Goal: Communication & Community: Answer question/provide support

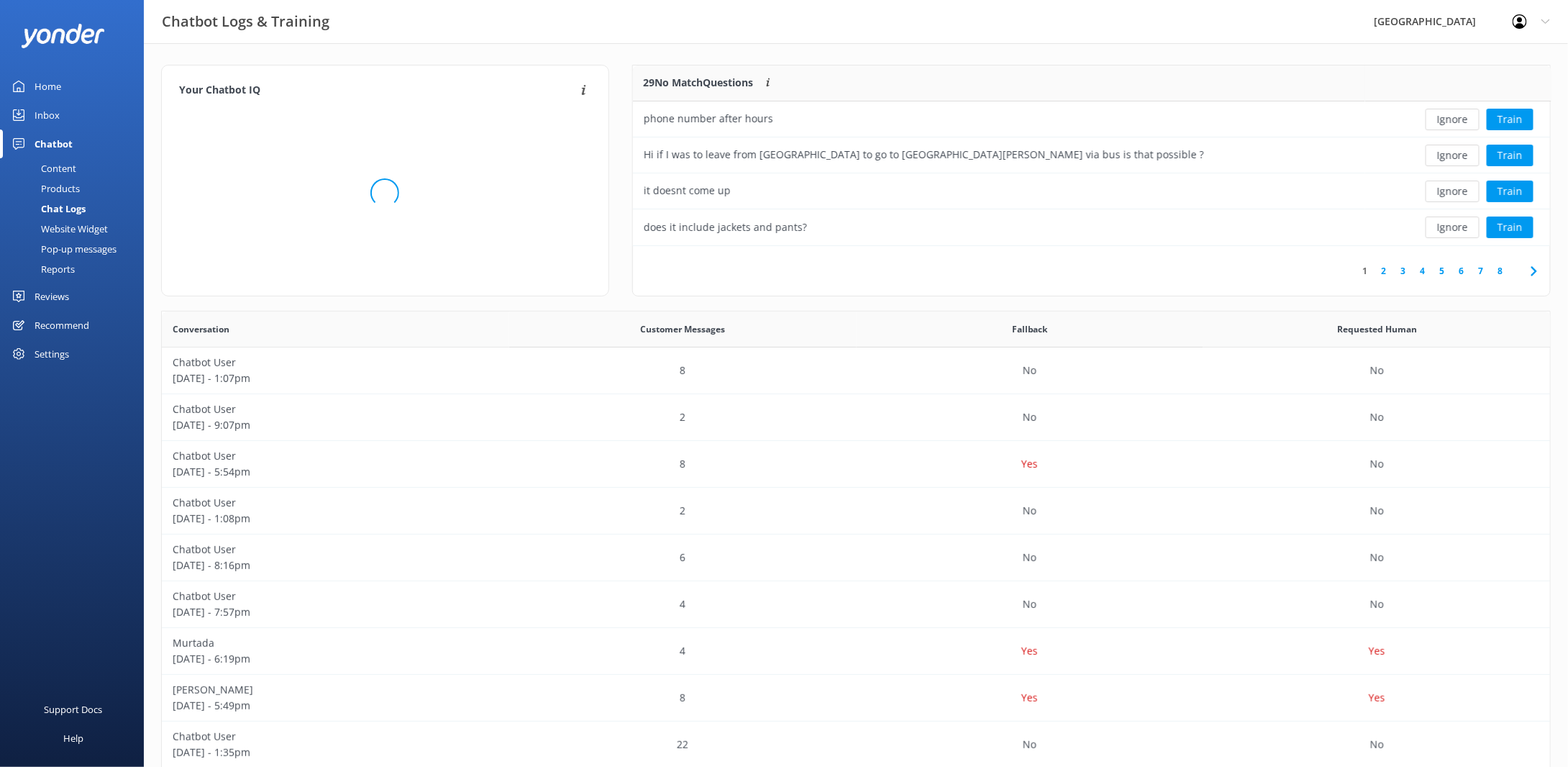
scroll to position [493, 1379]
click at [52, 80] on div "Home" at bounding box center [48, 86] width 26 height 29
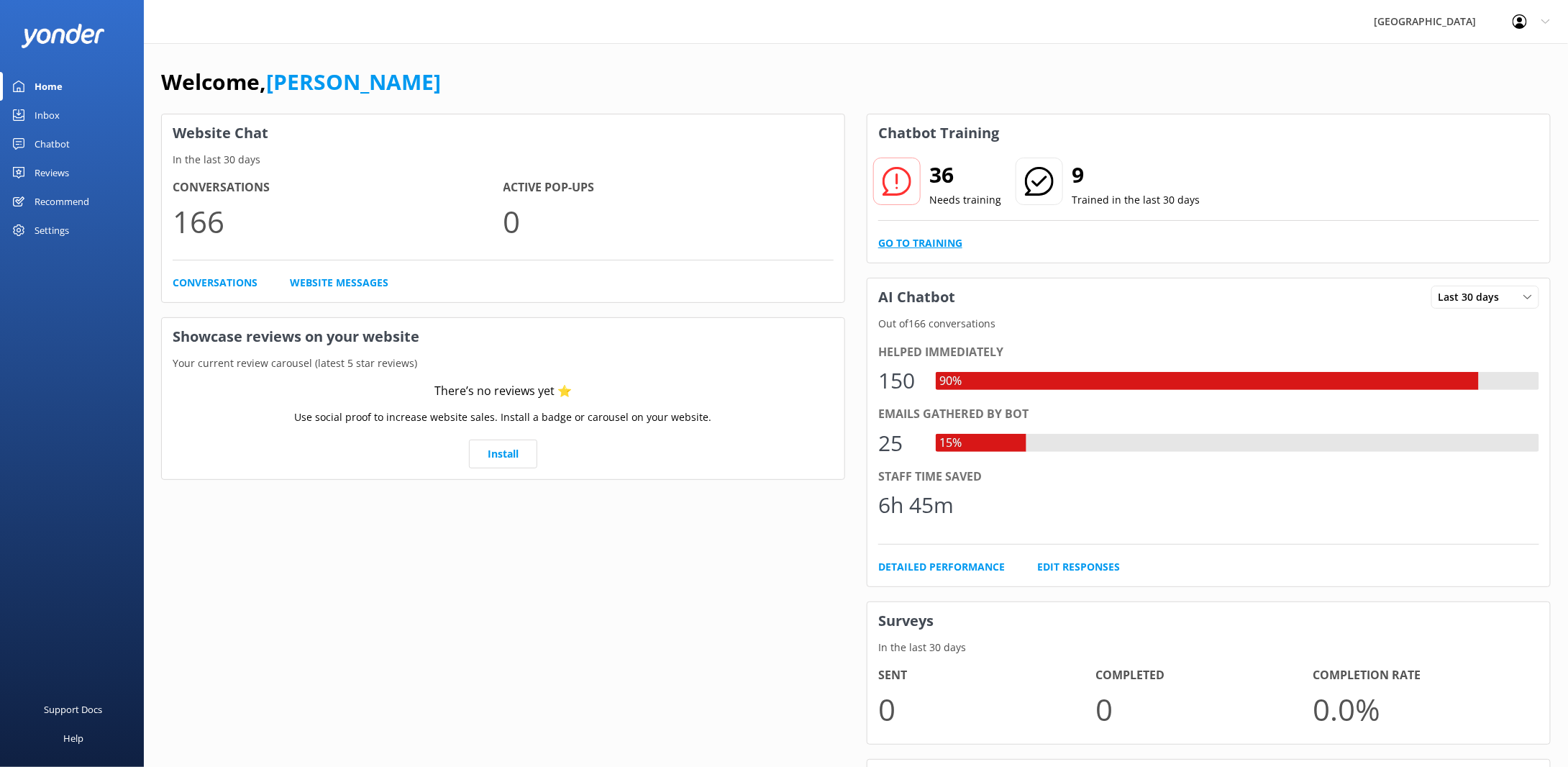
click at [930, 242] on link "Go to Training" at bounding box center [920, 243] width 84 height 16
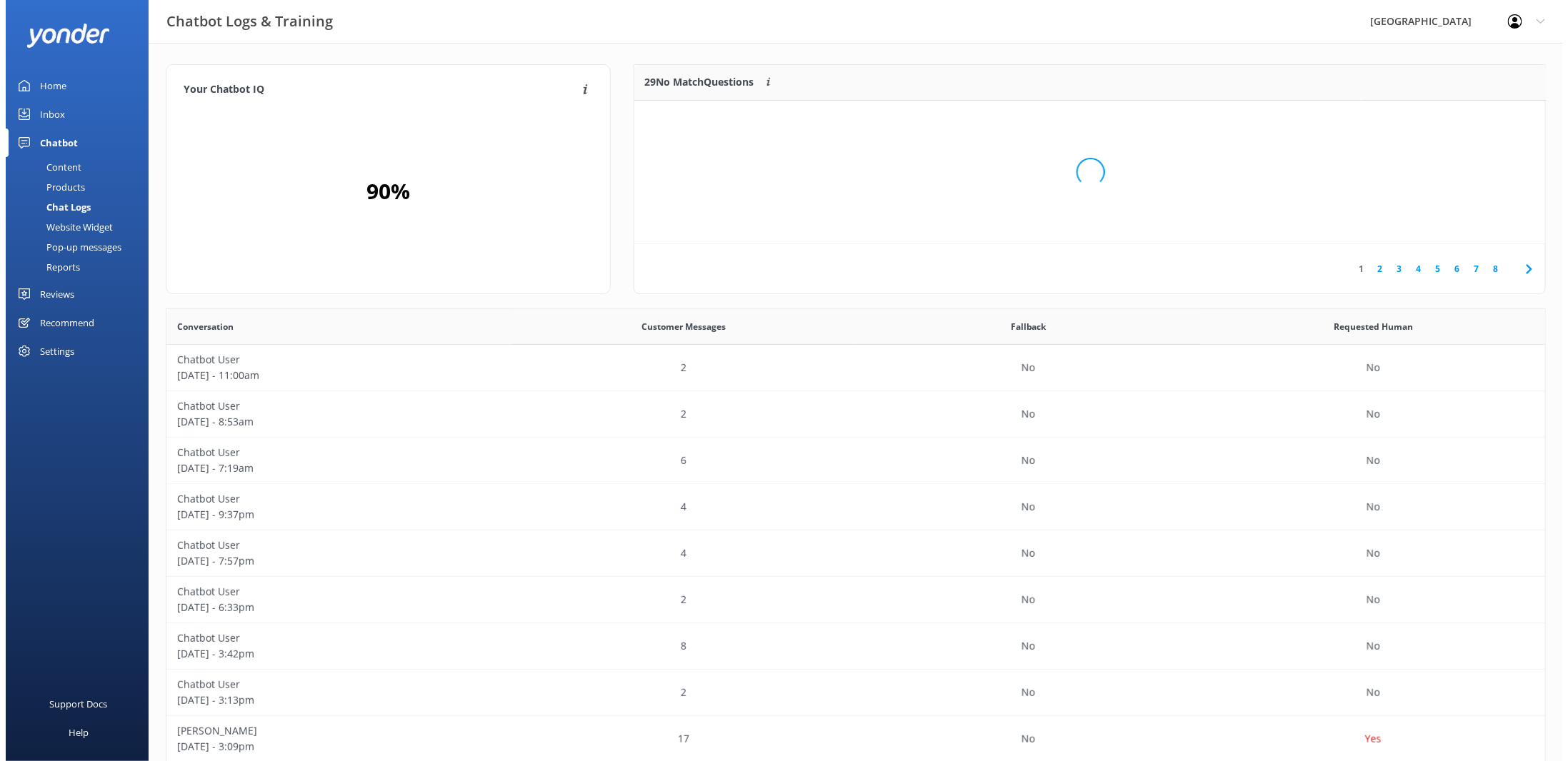
scroll to position [489, 1369]
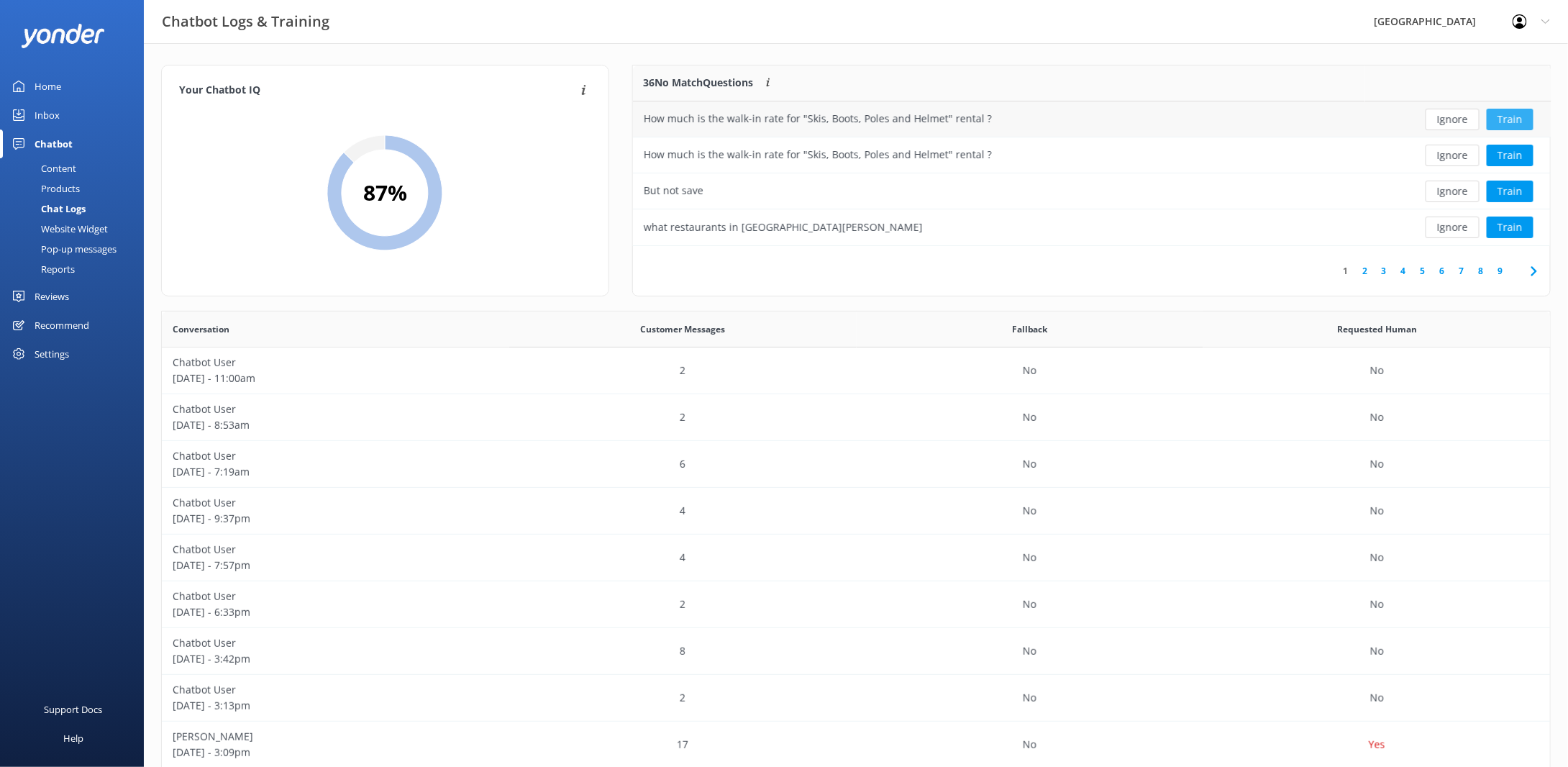
click at [1509, 120] on button "Train" at bounding box center [1511, 119] width 47 height 21
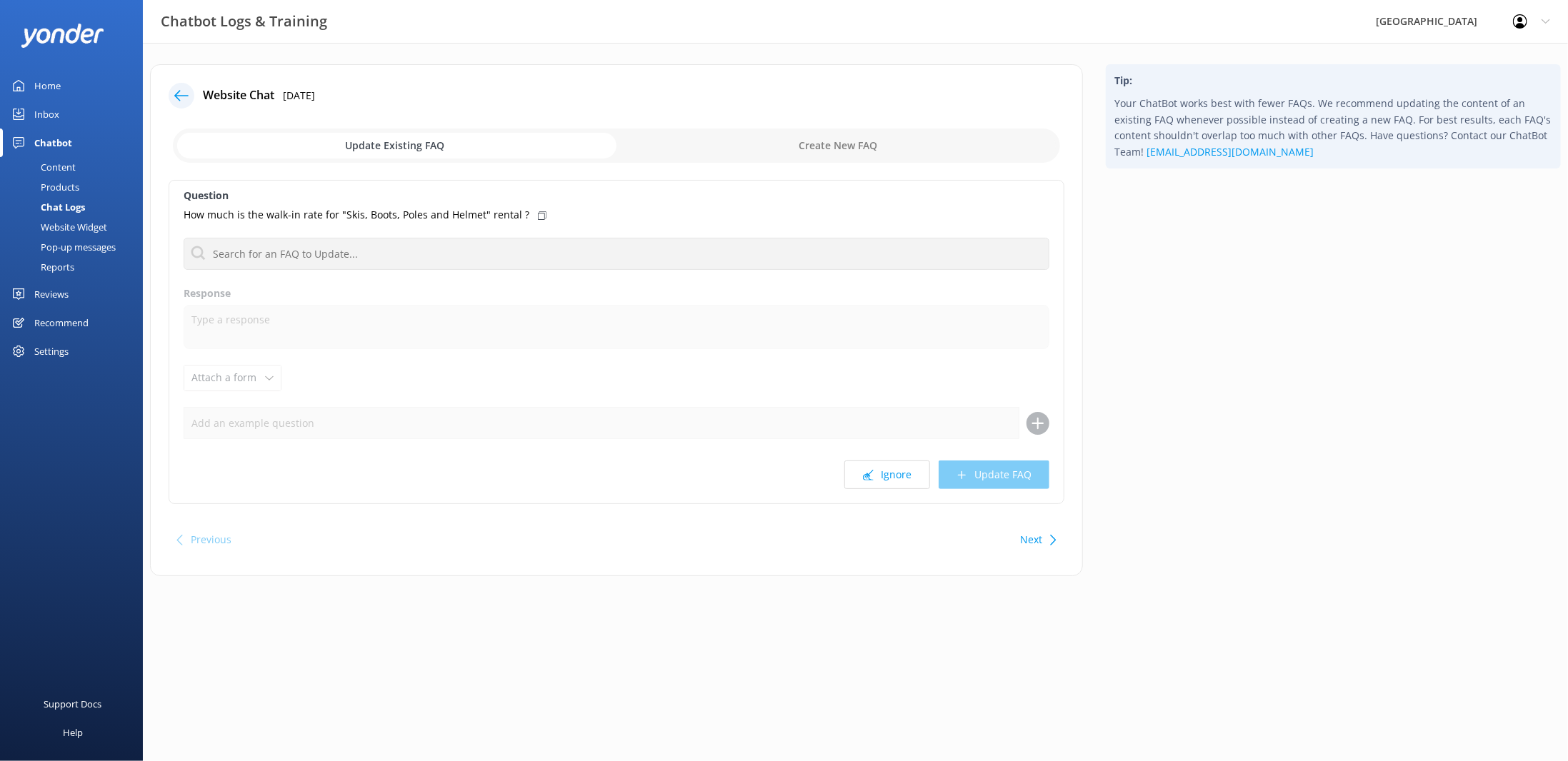
click at [872, 148] on input "checkbox" at bounding box center [616, 145] width 888 height 34
checkbox input "true"
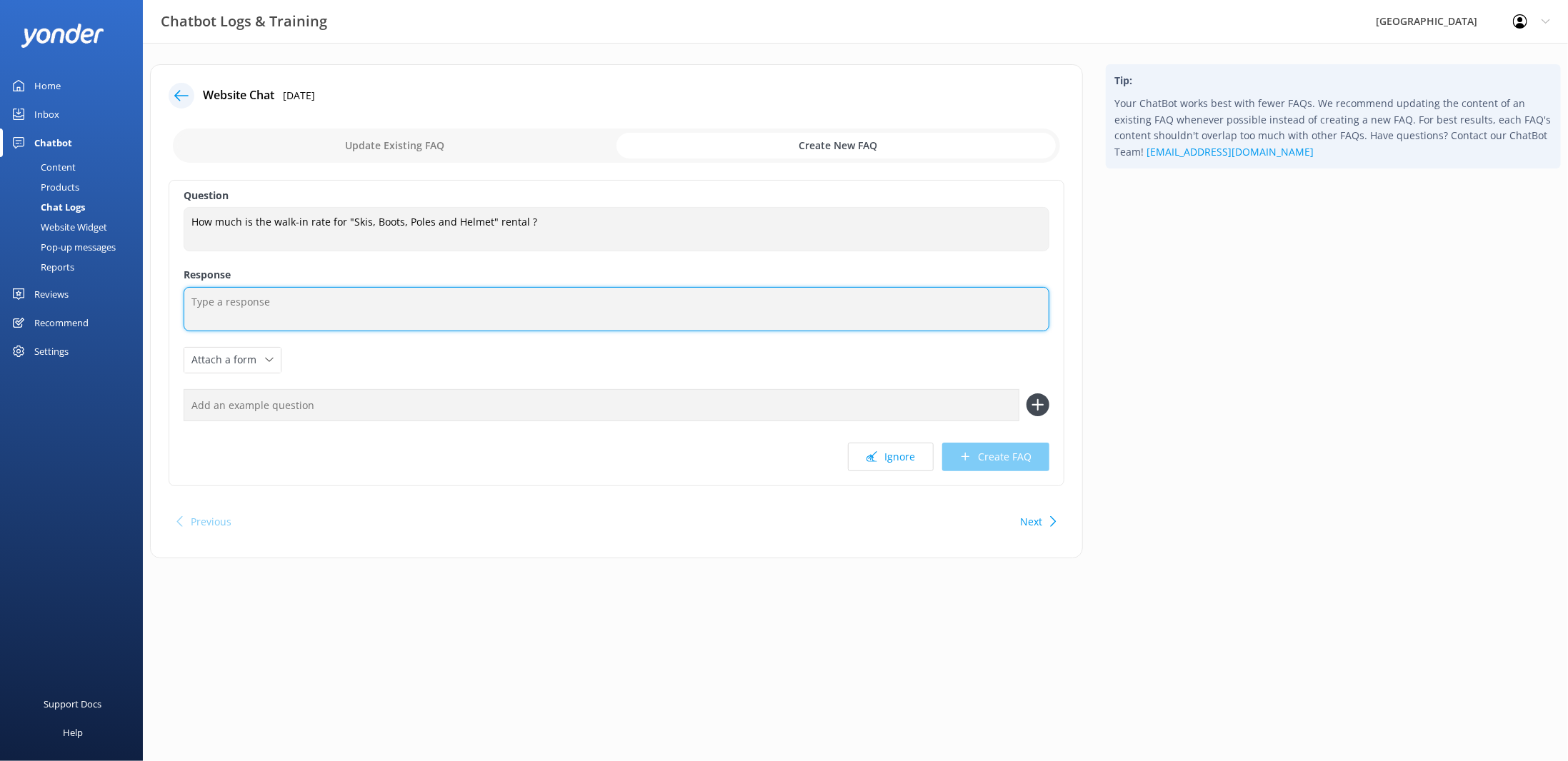
click at [314, 297] on textarea at bounding box center [616, 309] width 866 height 44
type textarea "The Walk In Rate is the online rate plus 15%. By Booking online you save the 15…"
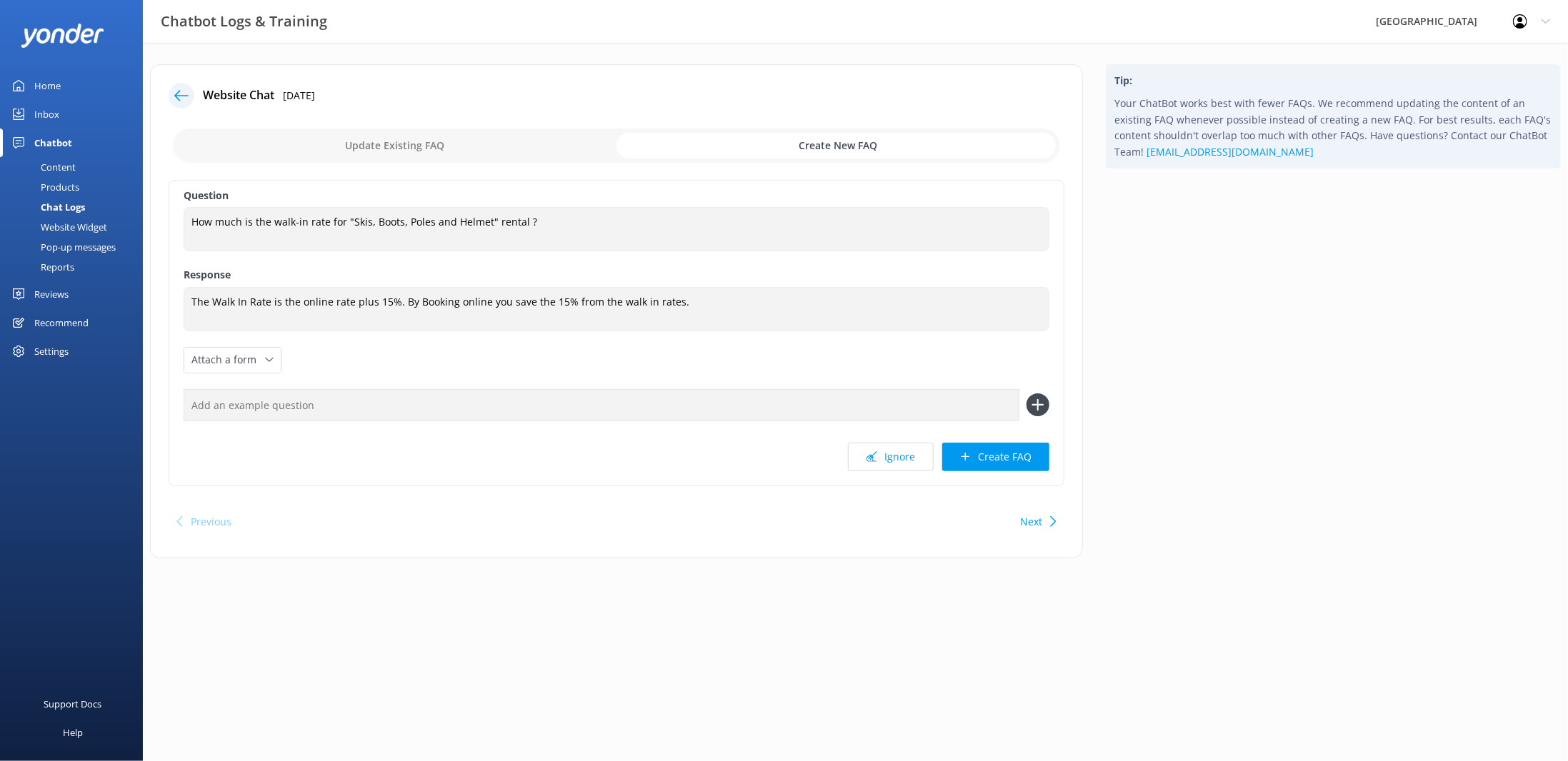
click at [401, 389] on input "text" at bounding box center [602, 405] width 836 height 32
type input "What are the walk in rate prices?"
click at [1027, 394] on button at bounding box center [1038, 405] width 23 height 23
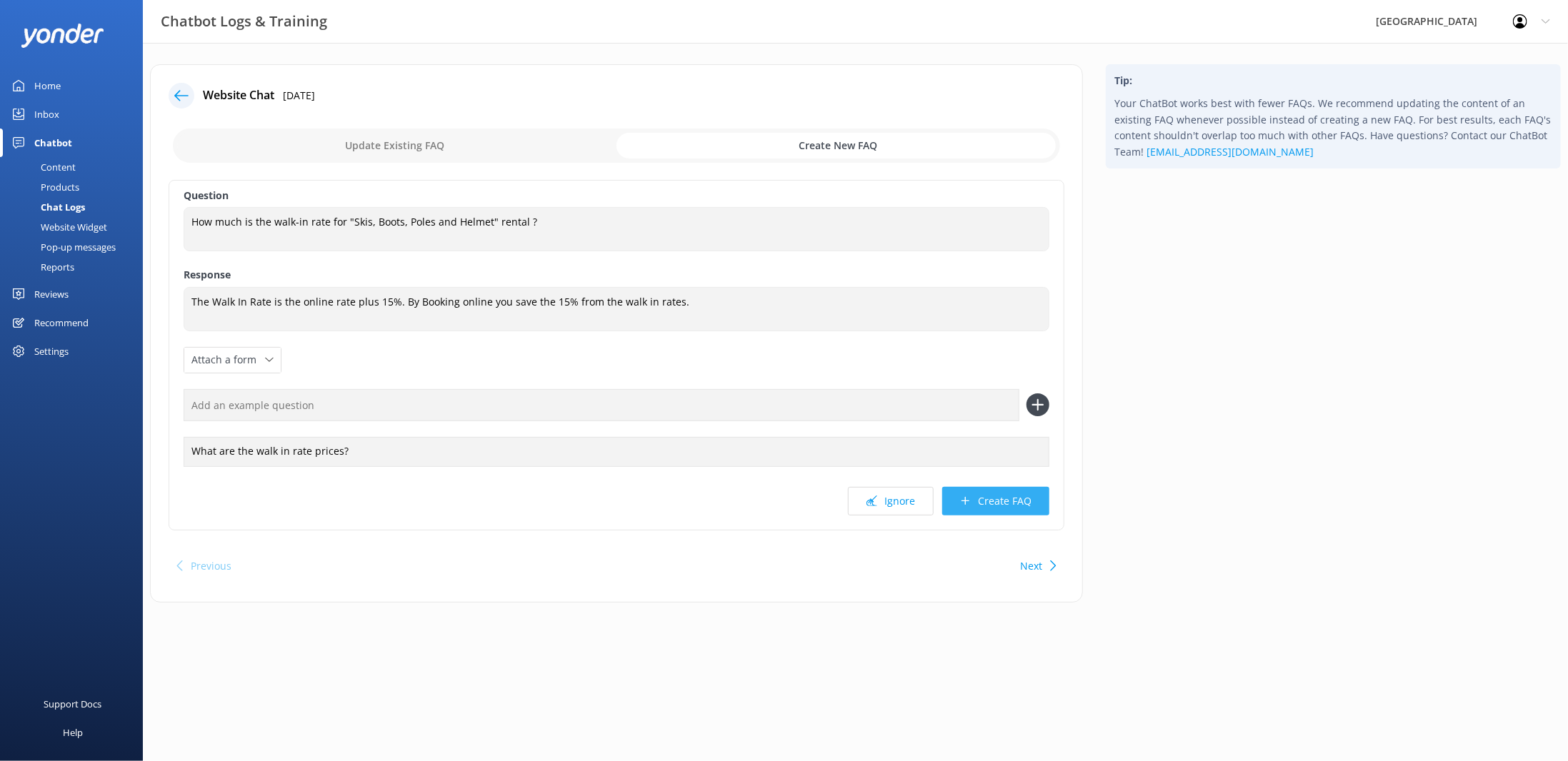
click at [998, 496] on button "Create FAQ" at bounding box center [995, 501] width 107 height 28
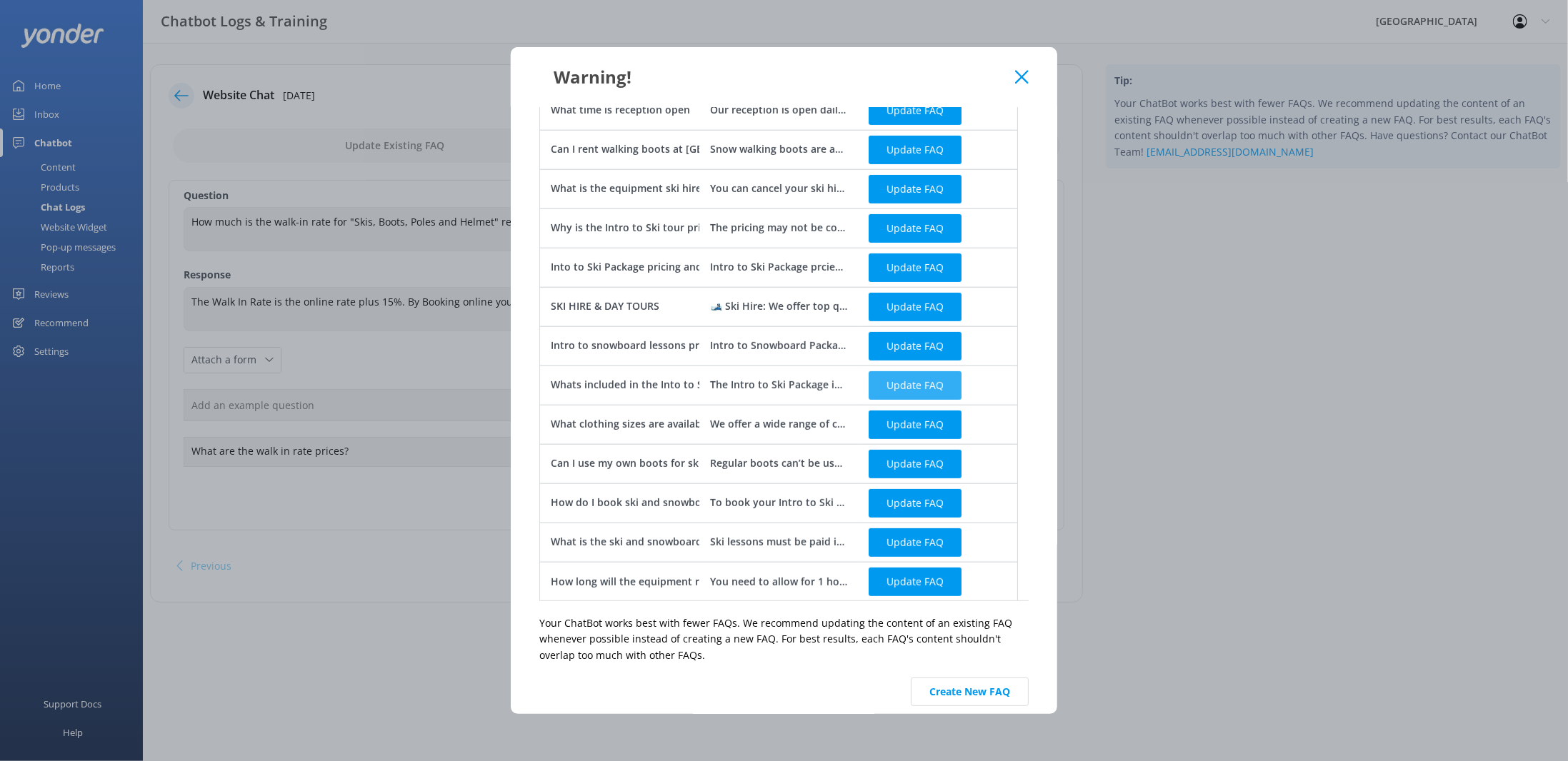
scroll to position [301, 0]
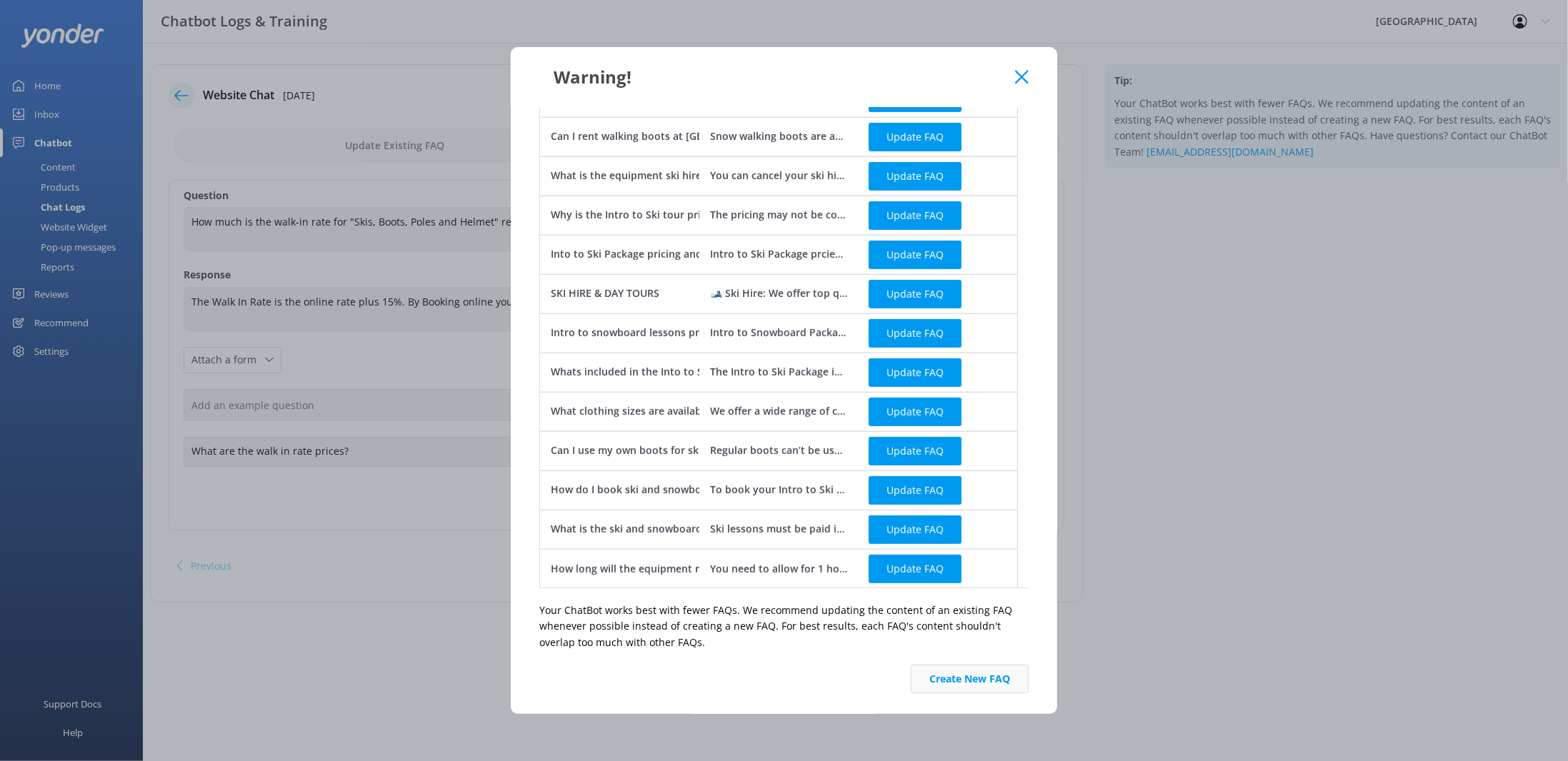
click at [934, 684] on button "Create New FAQ" at bounding box center [970, 679] width 118 height 28
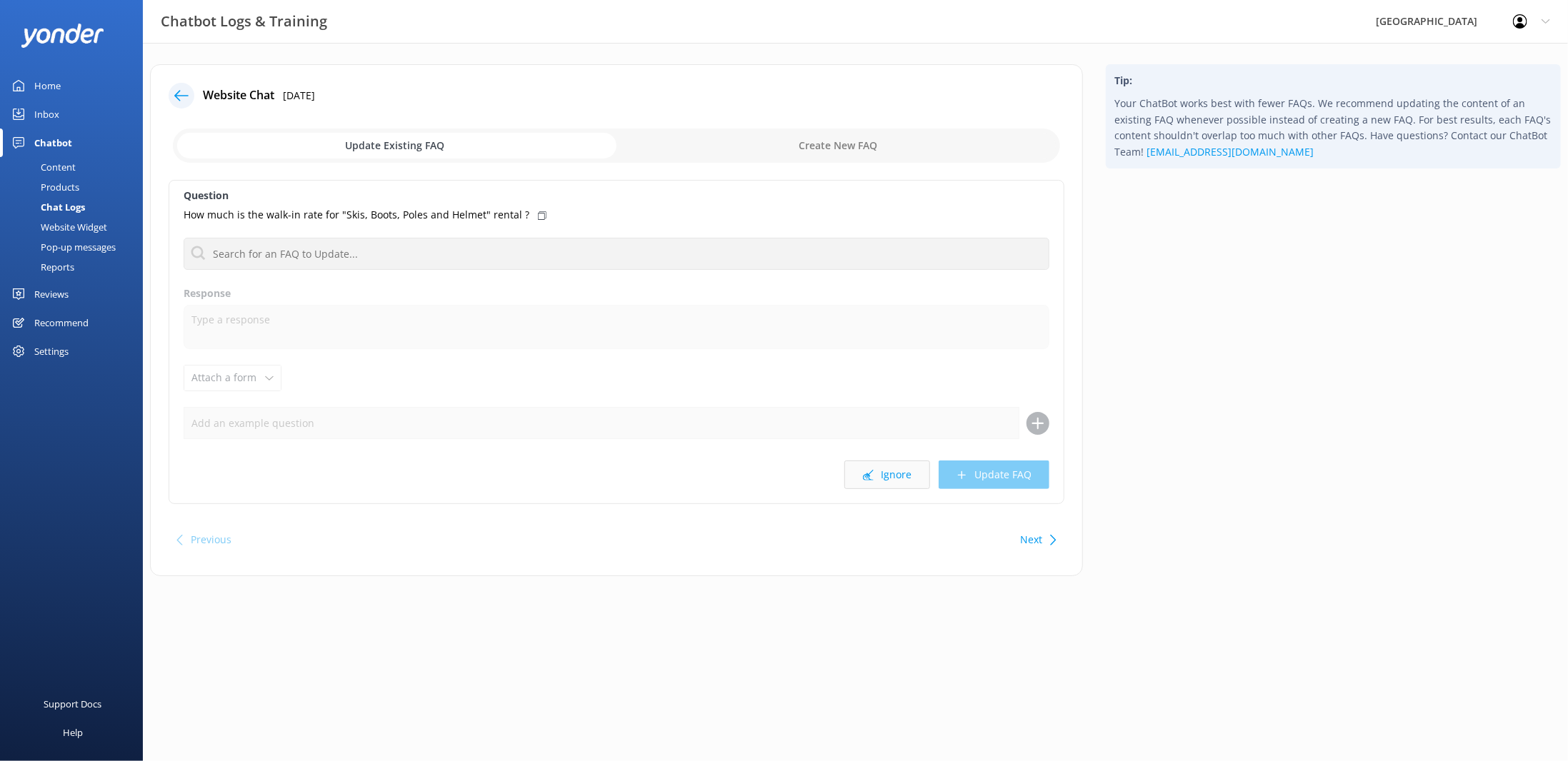
click at [878, 470] on button "Ignore" at bounding box center [888, 475] width 86 height 28
click at [893, 477] on button "Ignore" at bounding box center [888, 475] width 86 height 28
click at [869, 470] on icon at bounding box center [868, 475] width 11 height 11
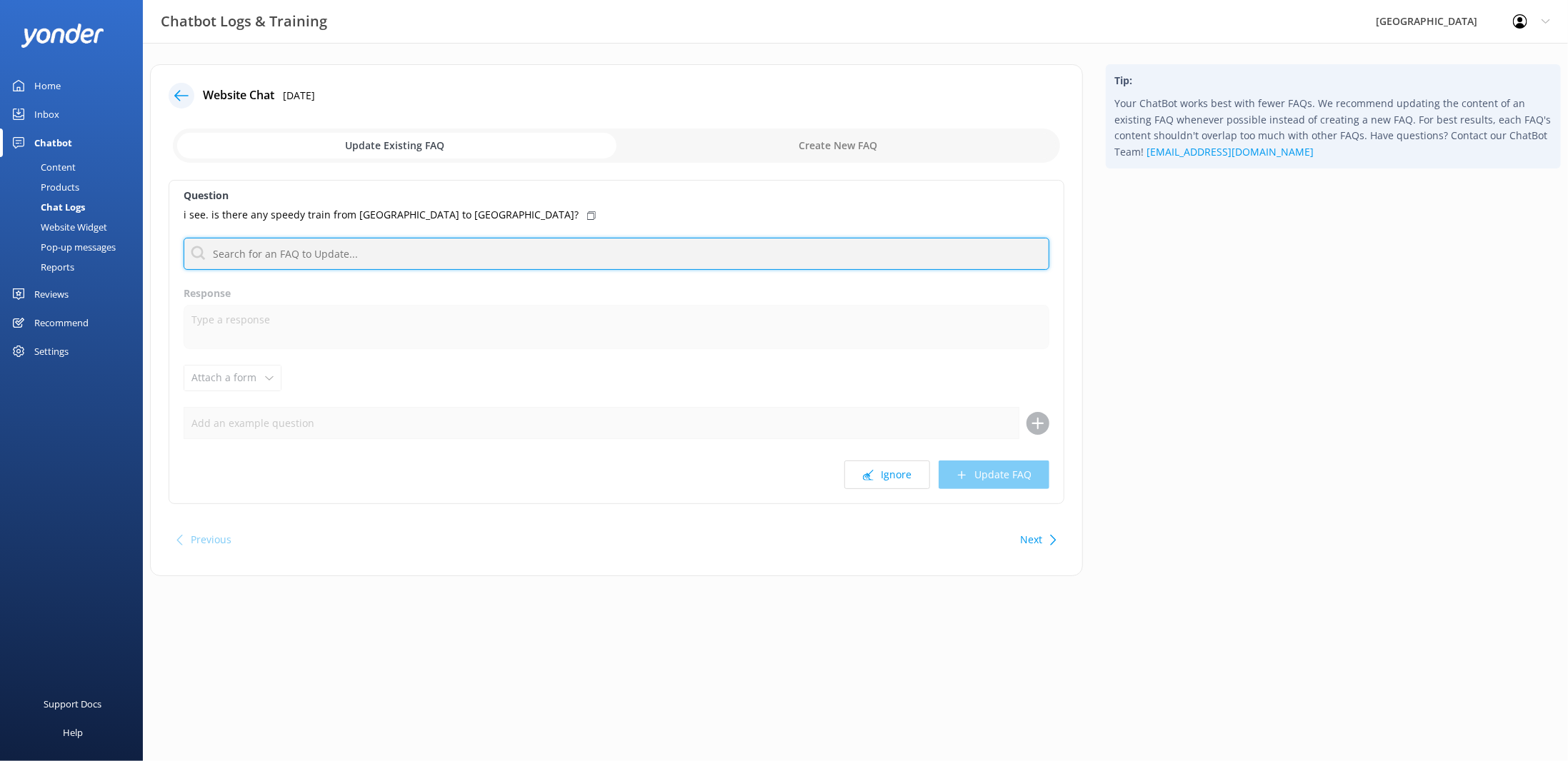
click at [310, 251] on input "text" at bounding box center [616, 254] width 866 height 32
type input "b"
